Goal: Transaction & Acquisition: Book appointment/travel/reservation

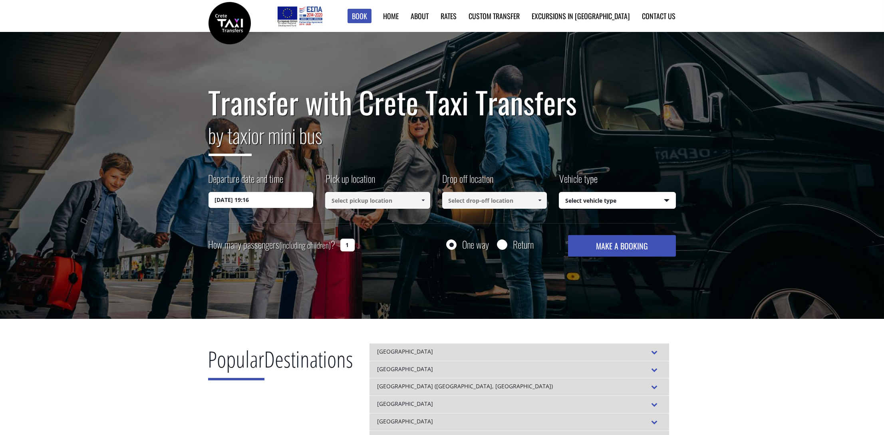
click at [269, 202] on input "[DATE] 19:16" at bounding box center [260, 200] width 105 height 16
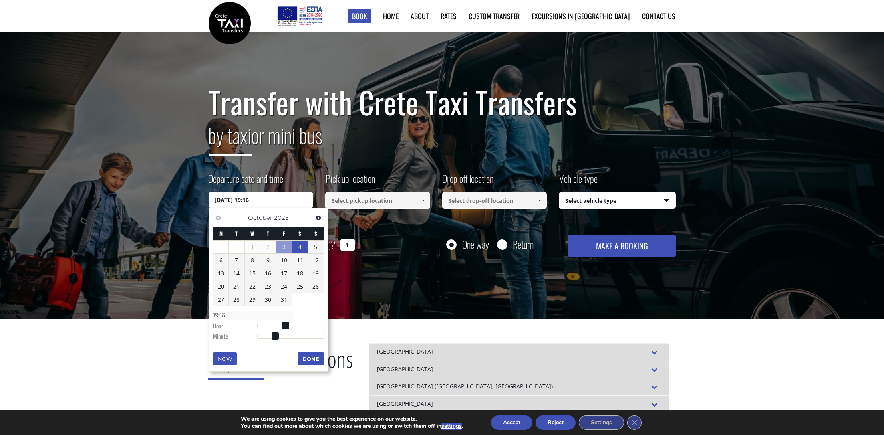
click at [305, 244] on link "4" at bounding box center [300, 247] width 16 height 13
type input "[DATE] 06:00"
type input "06:00"
click at [275, 327] on div at bounding box center [290, 327] width 67 height 5
type input "[DATE] 11:00"
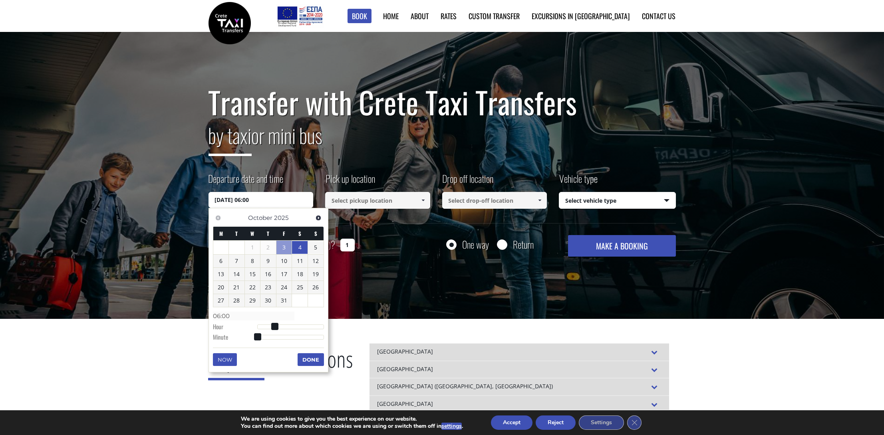
type input "11:00"
click at [289, 327] on div at bounding box center [290, 327] width 67 height 5
click at [306, 359] on button "Done" at bounding box center [310, 359] width 26 height 13
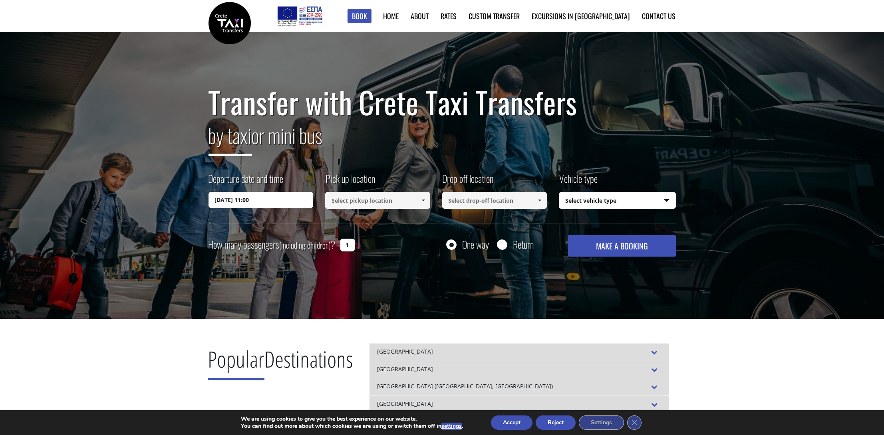
click at [382, 203] on input at bounding box center [377, 200] width 105 height 17
click at [375, 220] on link "[GEOGRAPHIC_DATA]" at bounding box center [358, 219] width 67 height 11
type input "[GEOGRAPHIC_DATA]"
click at [490, 198] on input at bounding box center [494, 200] width 105 height 17
click at [478, 199] on input "senseana" at bounding box center [494, 200] width 105 height 17
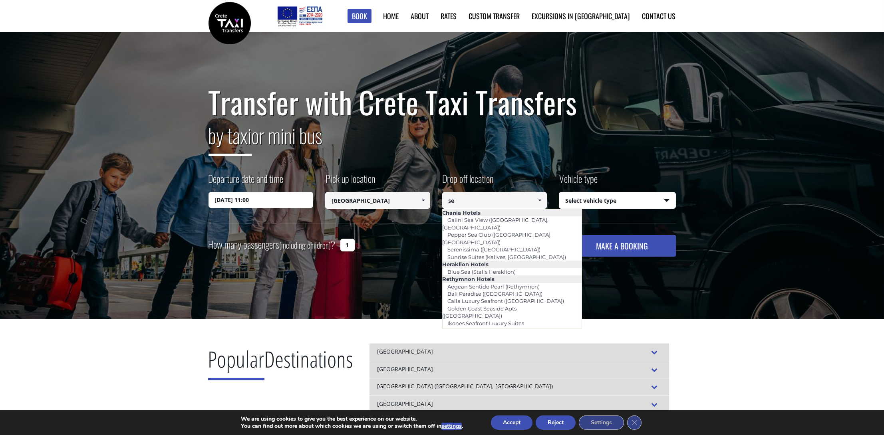
type input "s"
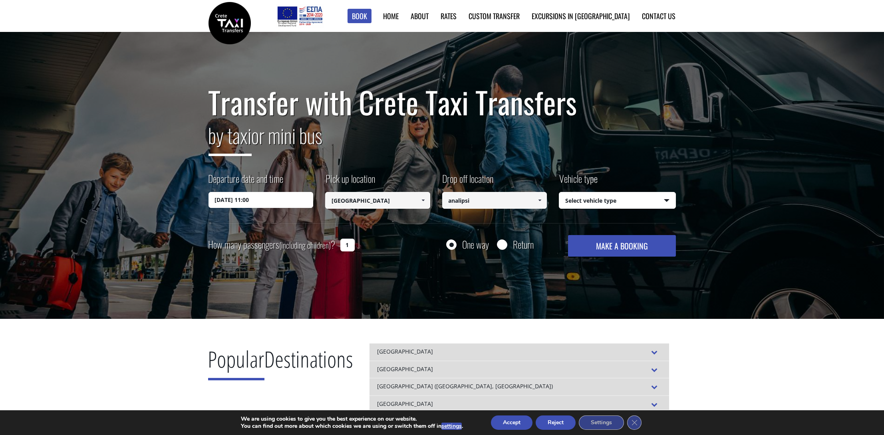
type input "analipsi"
click at [598, 206] on select "Select vehicle type Taxi (4 passengers) Mercedes E Class Mini Van (7 passengers…" at bounding box center [617, 200] width 116 height 17
select select "540"
click at [559, 192] on select "Select vehicle type Taxi (4 passengers) Mercedes E Class Mini Van (7 passengers…" at bounding box center [617, 200] width 116 height 17
click at [607, 247] on button "MAKE A BOOKING" at bounding box center [621, 246] width 107 height 22
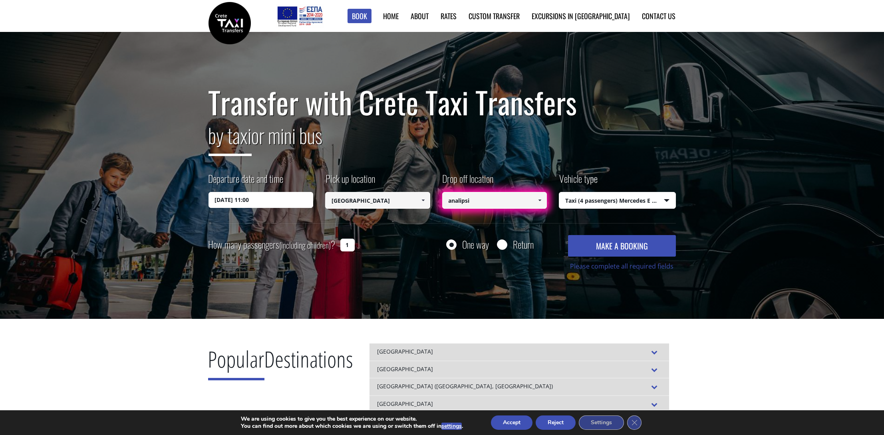
click at [500, 202] on input "analipsi" at bounding box center [494, 200] width 105 height 17
click at [536, 200] on span at bounding box center [539, 200] width 6 height 6
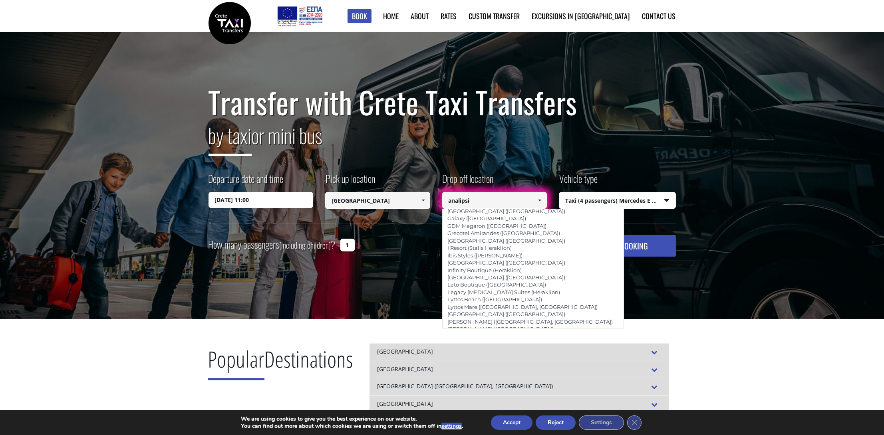
scroll to position [877, 0]
